Goal: Find specific page/section: Find specific page/section

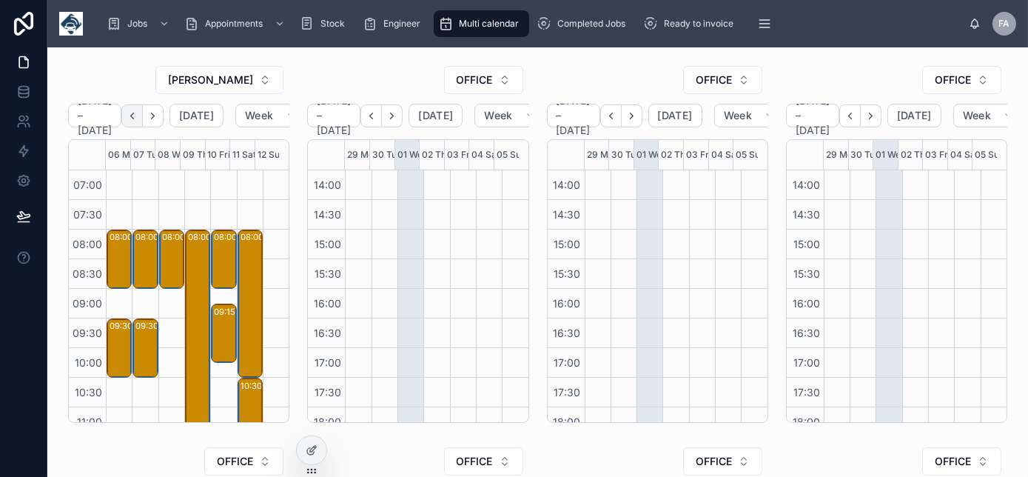
click at [135, 113] on icon "Back" at bounding box center [132, 115] width 11 height 11
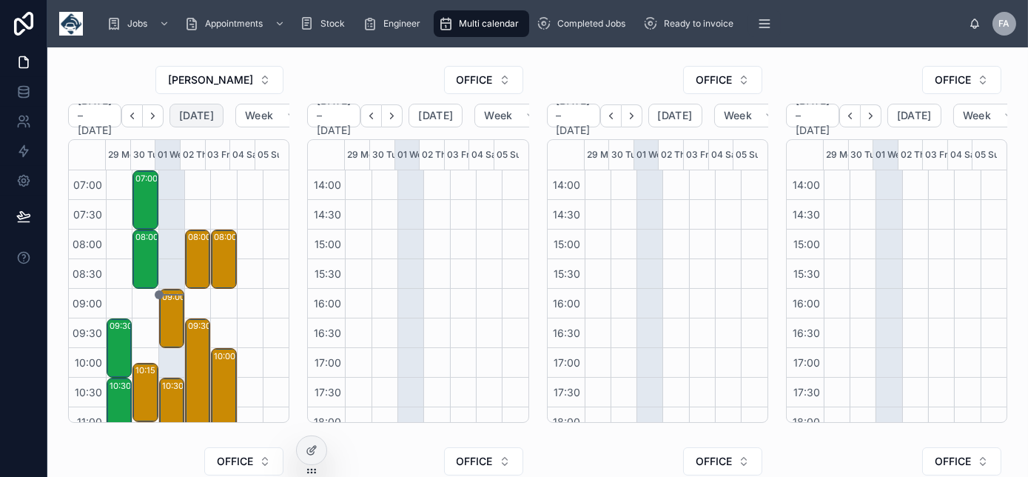
click at [214, 114] on span "Today" at bounding box center [196, 115] width 35 height 13
click at [170, 323] on div "09:00 – 10:00 Glanville Cleansing Ltd - 00325513 - 1X Repair - LJ19 MOT - Plymo…" at bounding box center [172, 318] width 21 height 56
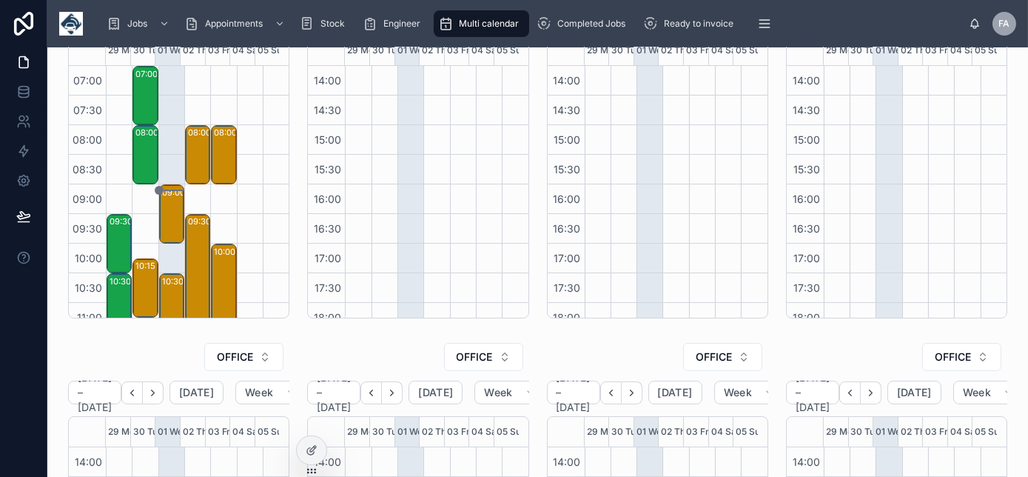
scroll to position [112, 0]
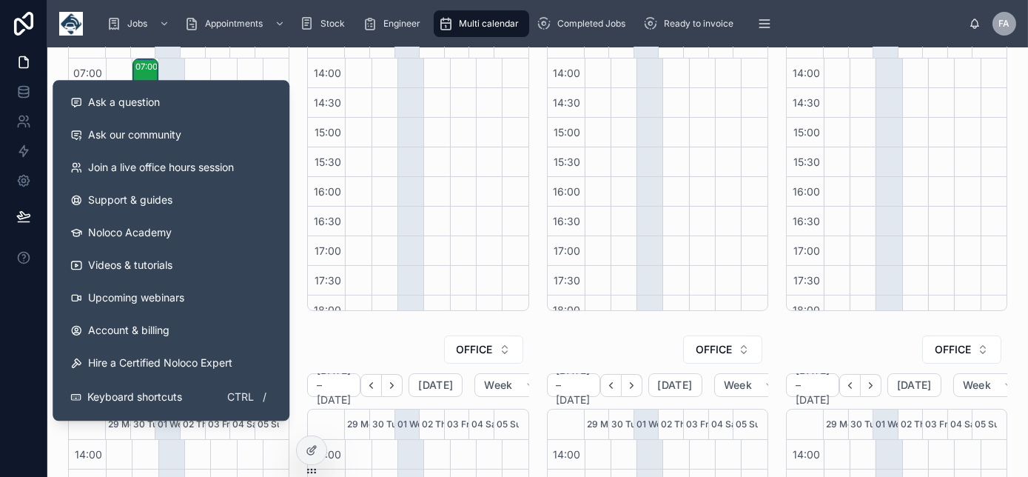
click at [298, 90] on div "OFFICE September 29 – October 05 Today Week 29 Mon 30 Tue 01 Wed 02 Thu 03 Fri …" at bounding box center [417, 131] width 239 height 369
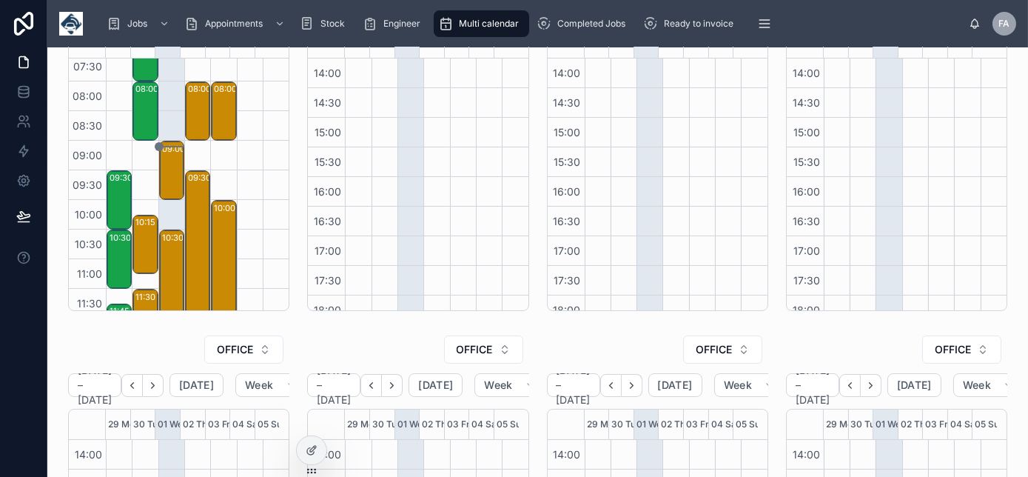
scroll to position [0, 0]
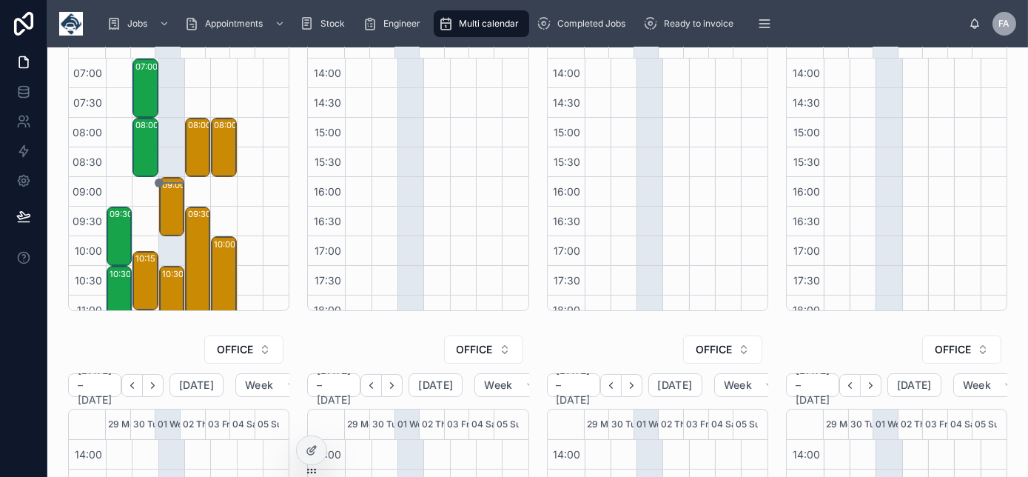
drag, startPoint x: 167, startPoint y: 205, endPoint x: 162, endPoint y: 114, distance: 91.2
click at [162, 114] on div "09:00 – 10:00 Glanville Cleansing Ltd - 00325513 - 1X Repair - LJ19 MOT - Plymo…" at bounding box center [171, 413] width 26 height 711
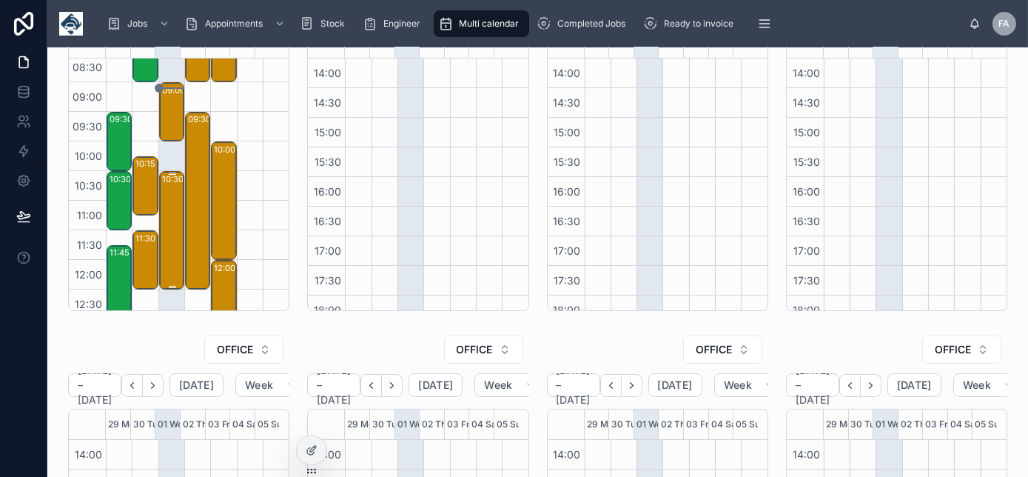
scroll to position [67, 0]
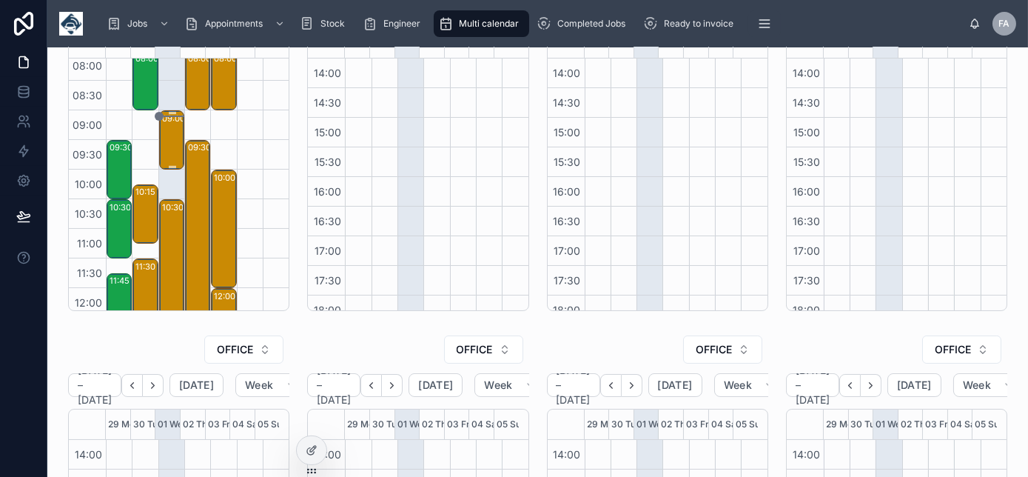
click at [167, 141] on div "09:00 – 10:00 Glanville Cleansing Ltd - 00325513 - 1X Repair - LJ19 MOT - Plymo…" at bounding box center [172, 140] width 21 height 56
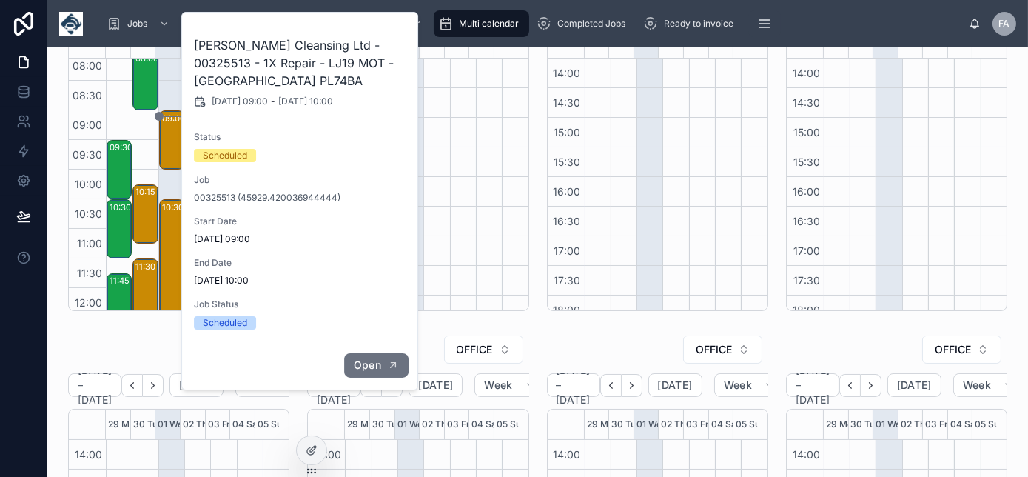
click at [363, 363] on span "Open" at bounding box center [367, 364] width 27 height 13
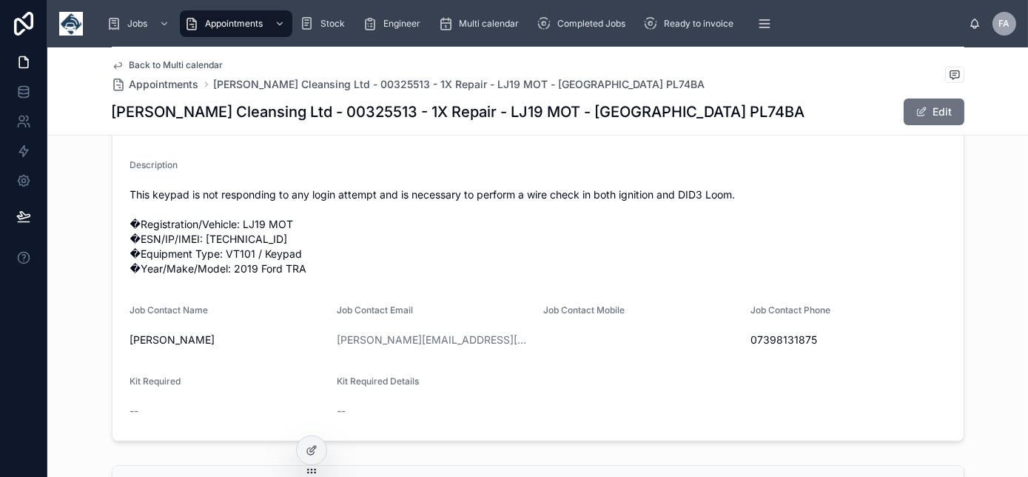
scroll to position [543, 0]
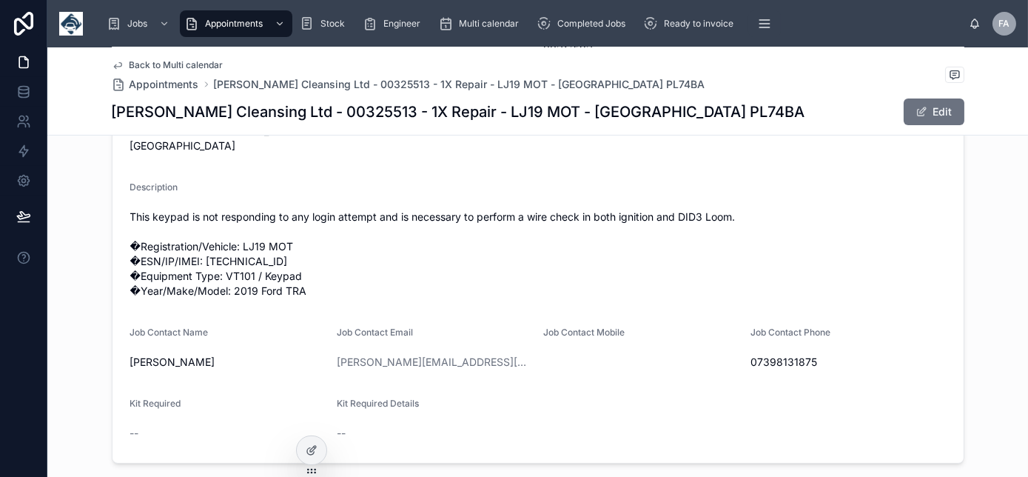
click at [331, 113] on h1 "Glanville Cleansing Ltd - 00325513 - 1X Repair - LJ19 MOT - Plymouth PL74BA" at bounding box center [459, 111] width 694 height 21
click at [333, 120] on h1 "Glanville Cleansing Ltd - 00325513 - 1X Repair - LJ19 MOT - Plymouth PL74BA" at bounding box center [459, 111] width 694 height 21
copy h1 "00325513"
drag, startPoint x: 353, startPoint y: 104, endPoint x: 75, endPoint y: 142, distance: 280.9
click at [75, 142] on div "Start Date 01/10/2025 09:00 End Date 01/10/2025 10:00 Name Glanville Cleansing …" at bounding box center [537, 120] width 981 height 697
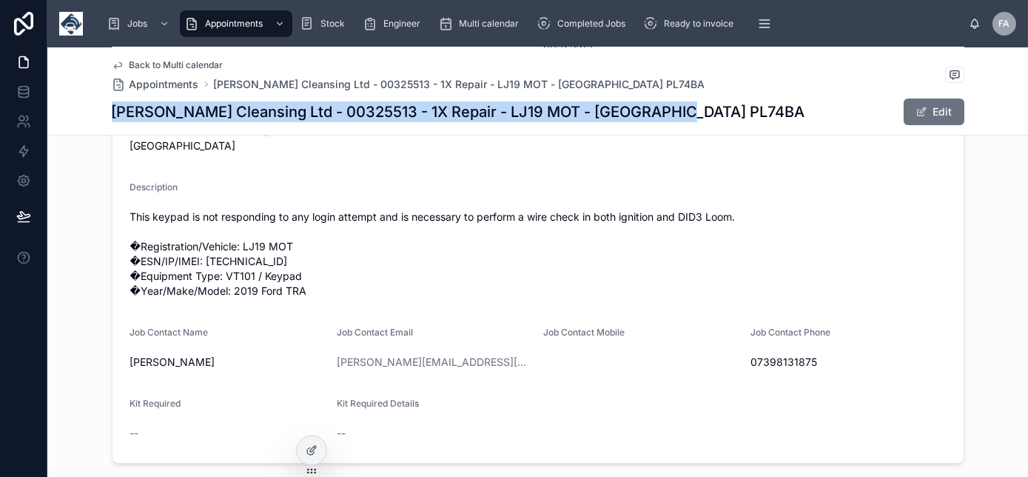
drag, startPoint x: 102, startPoint y: 112, endPoint x: 679, endPoint y: 101, distance: 576.7
click at [679, 101] on div "Back to Multi calendar Appointments Glanville Cleansing Ltd - 00325513 - 1X Rep…" at bounding box center [537, 91] width 981 height 88
copy h1 "Glanville Cleansing Ltd - 00325513 - 1X Repair - LJ19 MOT - Plymouth PL74BA"
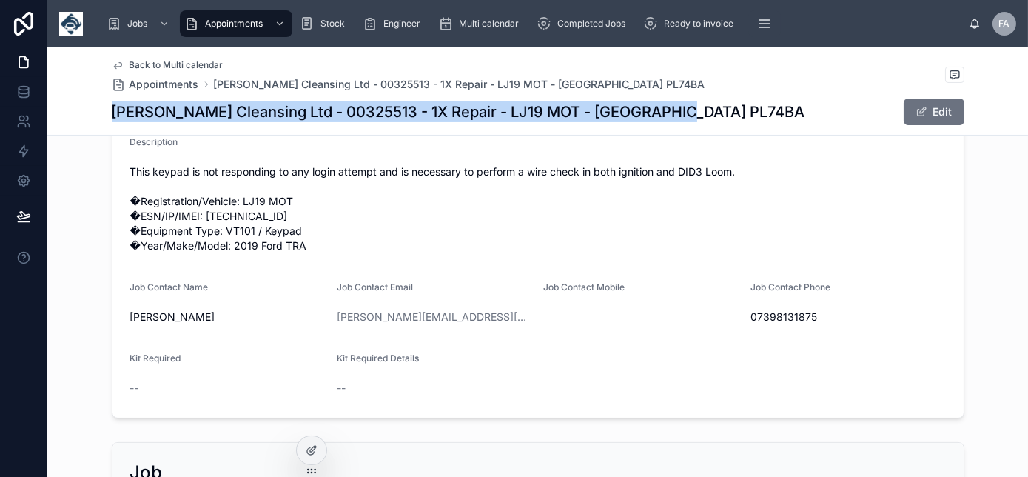
scroll to position [610, 0]
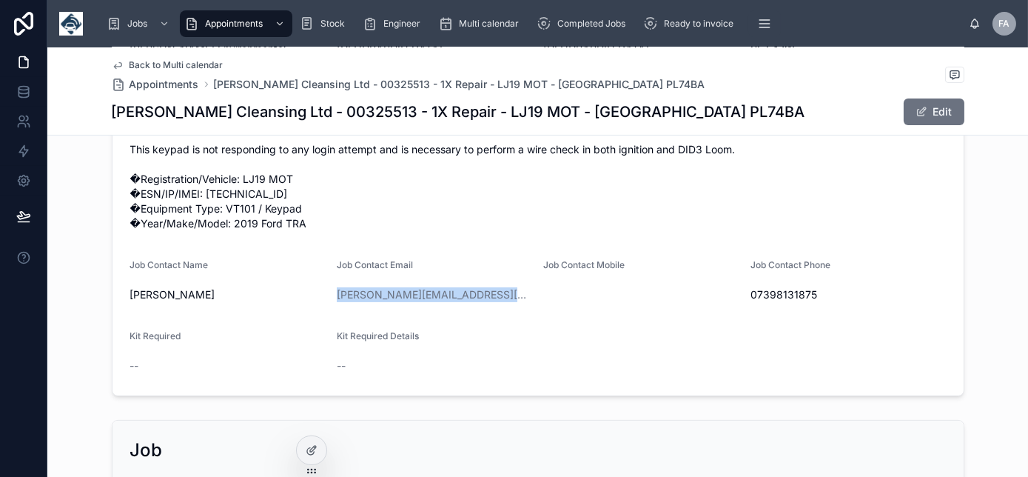
drag, startPoint x: 498, startPoint y: 295, endPoint x: 329, endPoint y: 294, distance: 168.8
click at [329, 294] on form "Start Date 01/10/2025 09:00 End Date 01/10/2025 10:00 Name Glanville Cleansing …" at bounding box center [538, 53] width 851 height 684
copy link "jeremy.burt@glanvilleltd.co.uk"
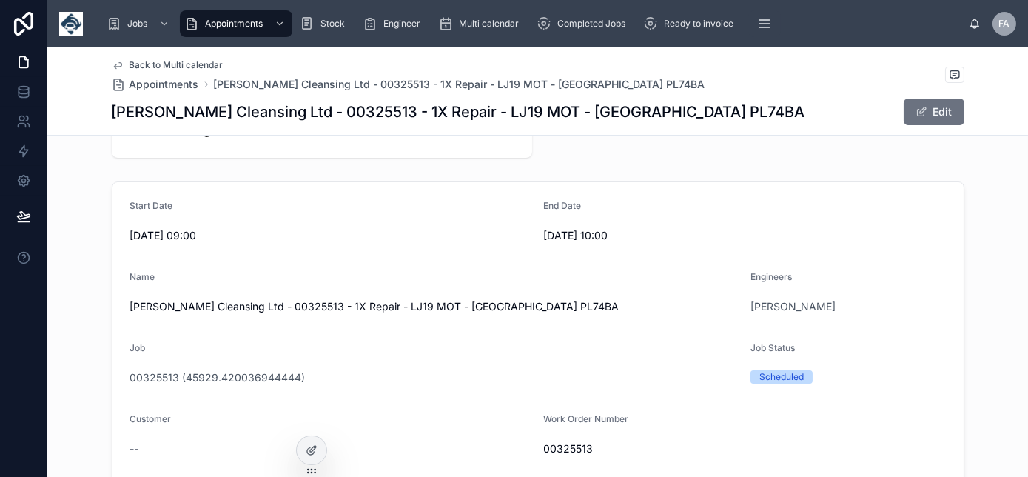
scroll to position [0, 0]
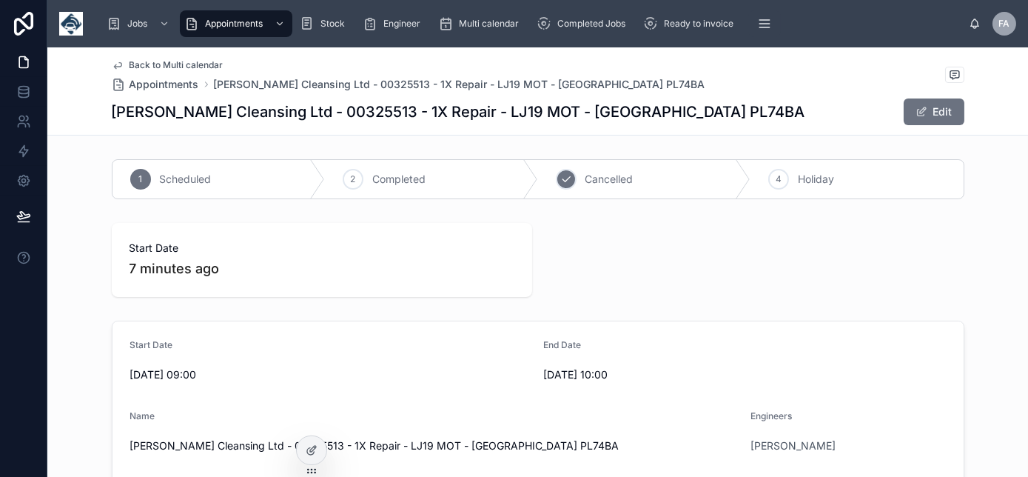
click at [617, 178] on span "Cancelled" at bounding box center [609, 179] width 48 height 15
click at [154, 65] on span "Back to Multi calendar" at bounding box center [177, 65] width 94 height 12
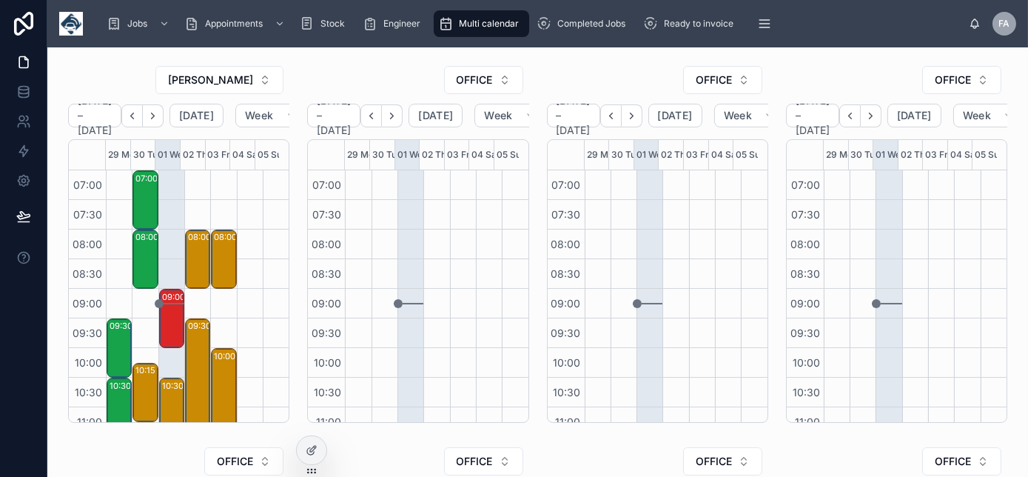
scroll to position [415, 0]
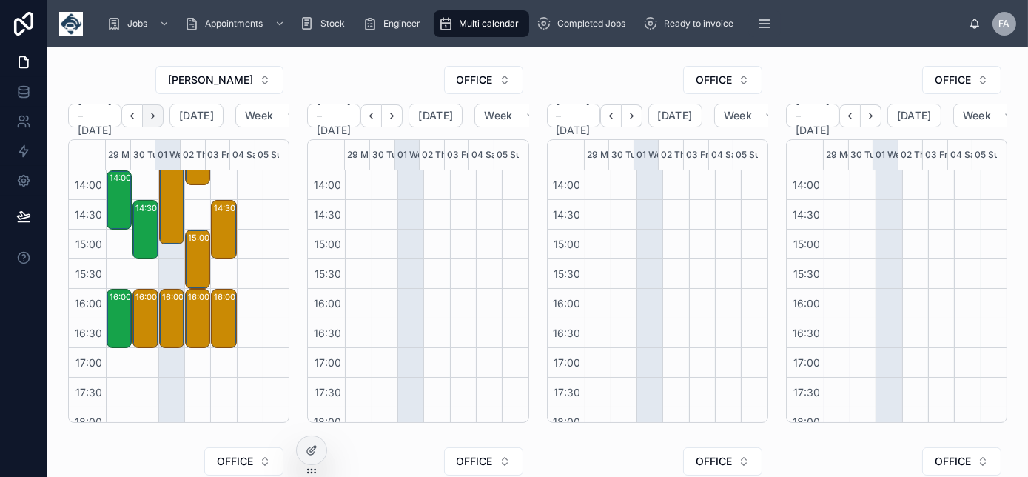
click at [155, 113] on icon "Next" at bounding box center [153, 116] width 3 height 6
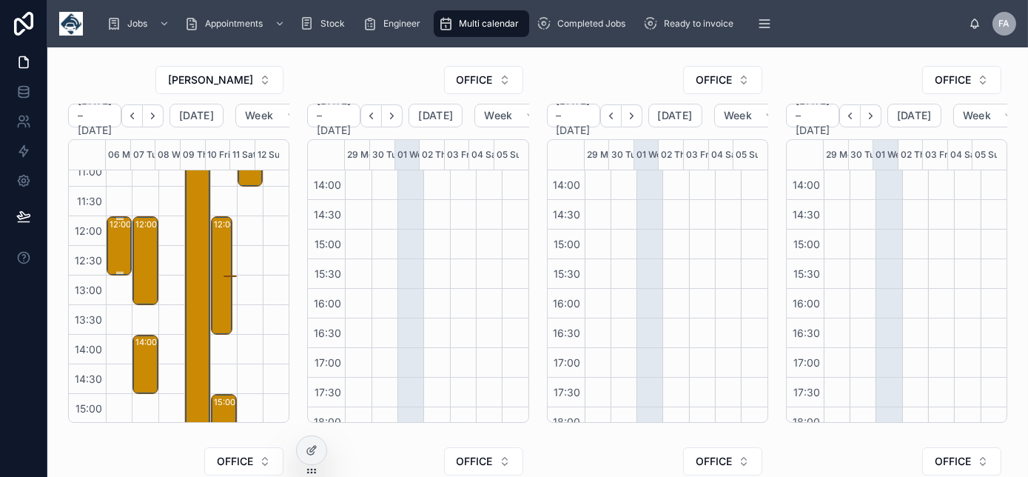
scroll to position [269, 0]
